Goal: Task Accomplishment & Management: Manage account settings

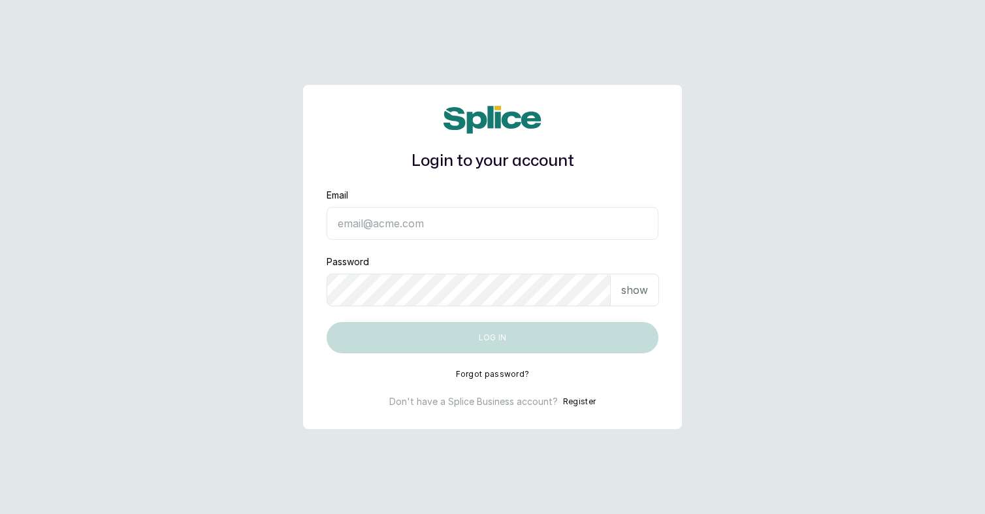
click at [412, 223] on input "Email" at bounding box center [493, 223] width 332 height 33
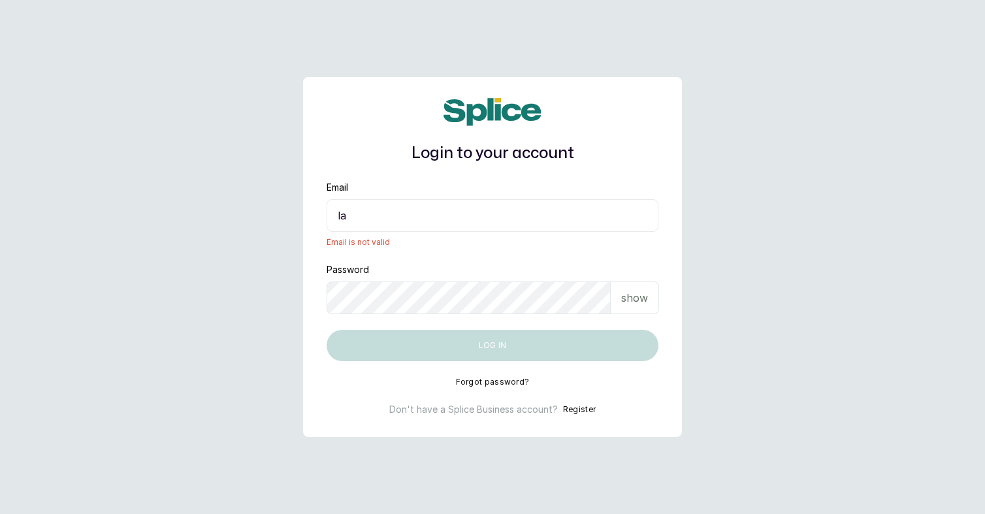
type input "layo@withsplice.com"
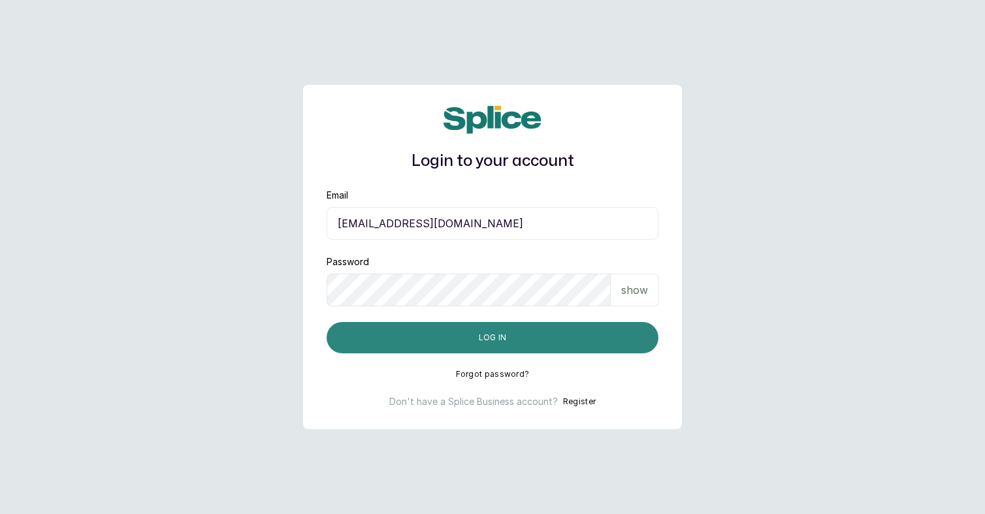
click at [510, 334] on button "Log in" at bounding box center [493, 337] width 332 height 31
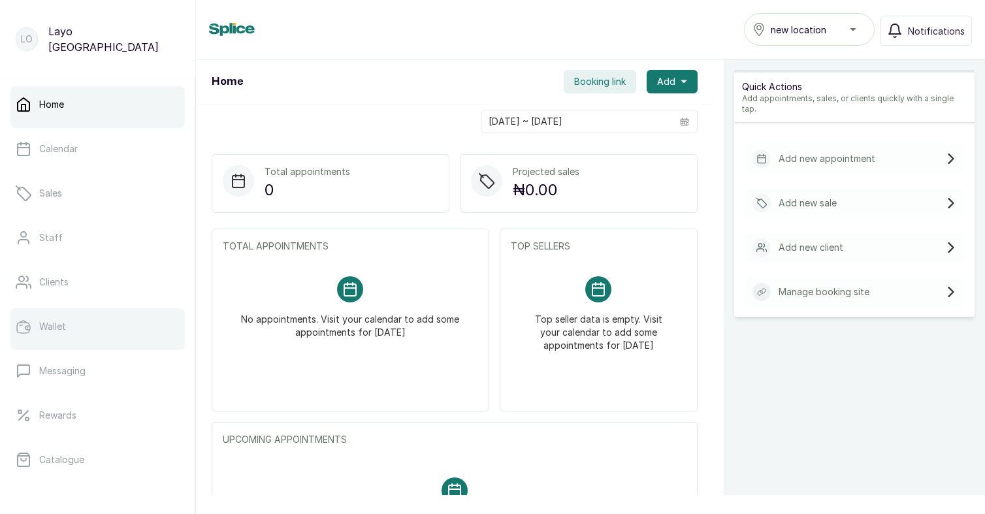
scroll to position [218, 0]
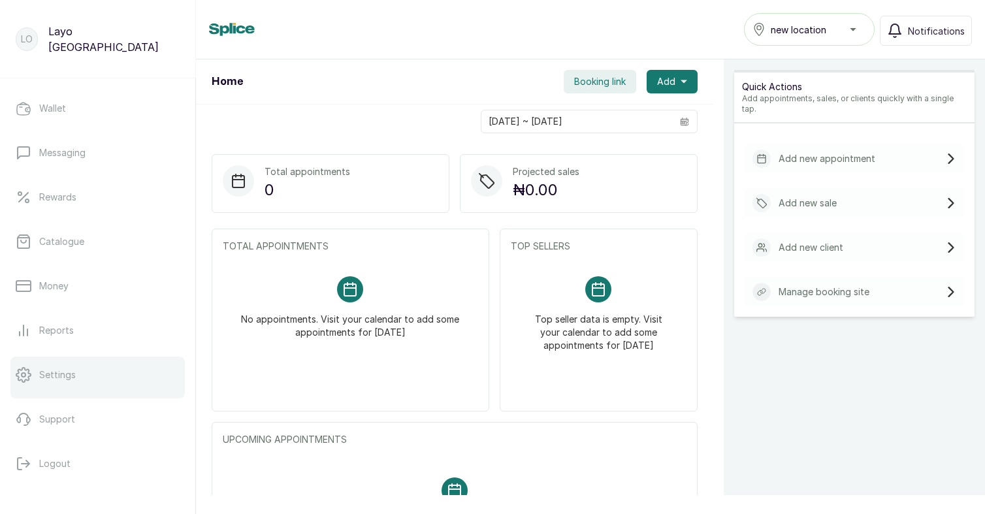
click at [65, 384] on link "Settings" at bounding box center [97, 375] width 174 height 37
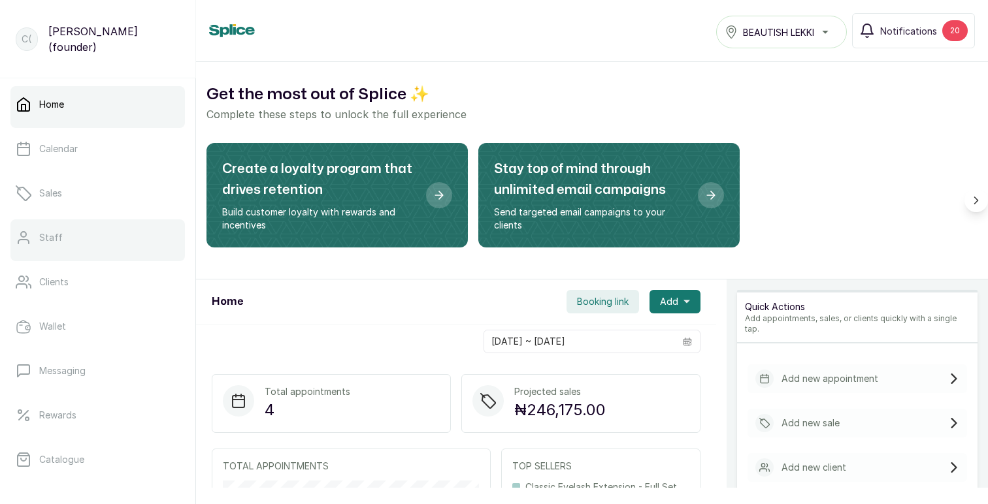
click at [54, 240] on p "Staff" at bounding box center [51, 237] width 24 height 13
